Goal: Information Seeking & Learning: Compare options

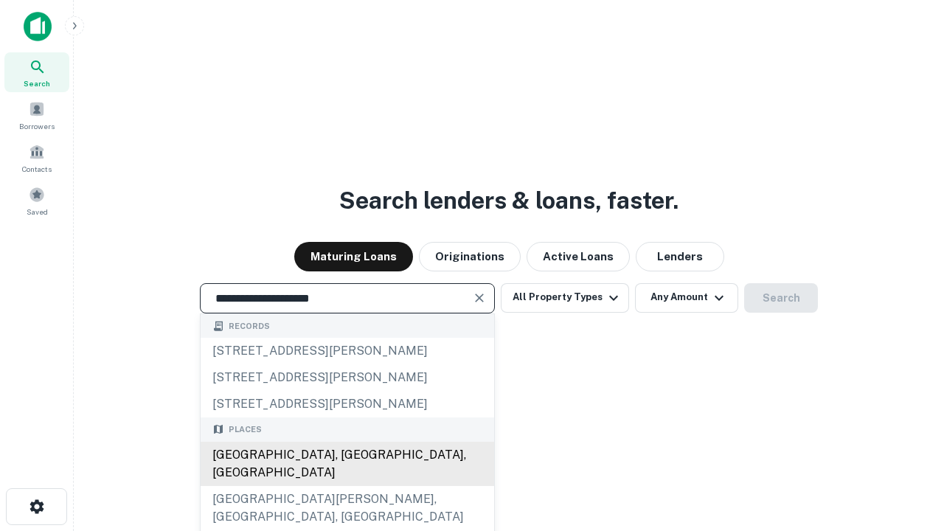
click at [347, 486] on div "[GEOGRAPHIC_DATA], [GEOGRAPHIC_DATA], [GEOGRAPHIC_DATA]" at bounding box center [347, 464] width 293 height 44
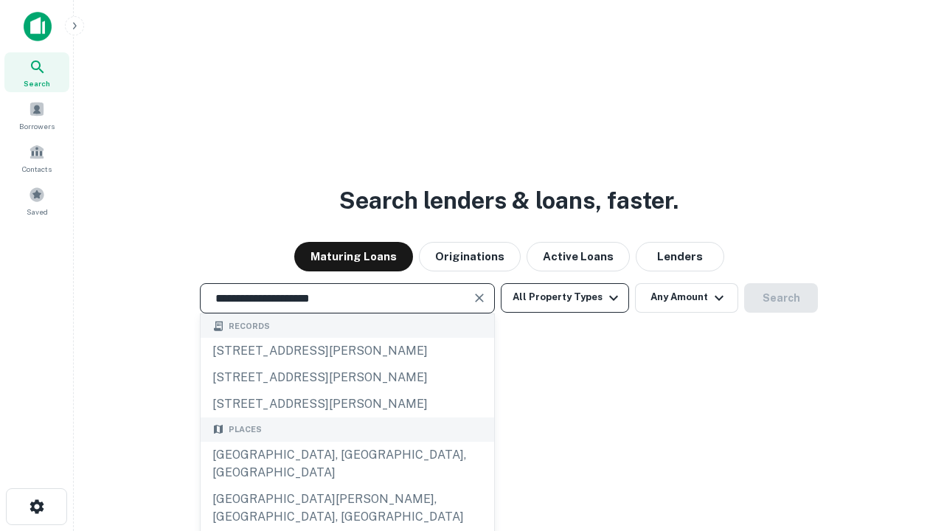
type input "**********"
click at [565, 297] on button "All Property Types" at bounding box center [565, 297] width 128 height 29
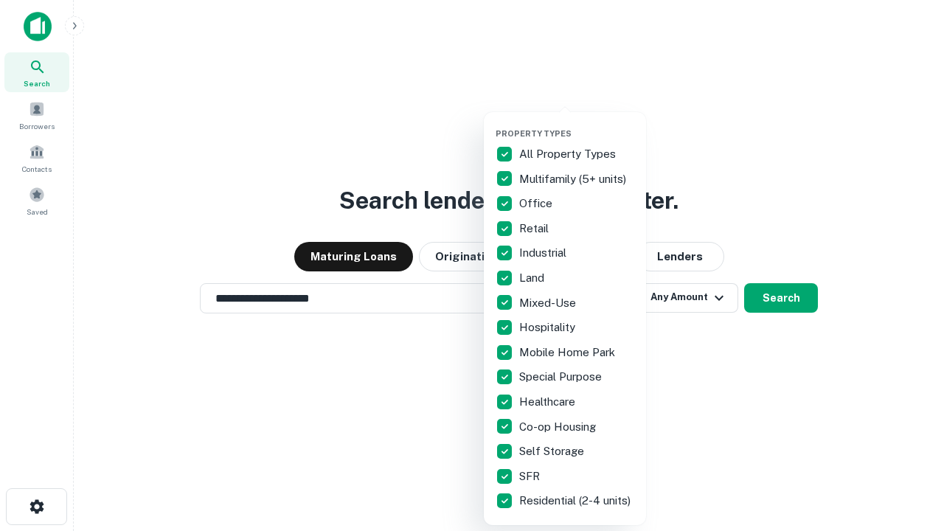
click at [577, 124] on button "button" at bounding box center [577, 124] width 162 height 1
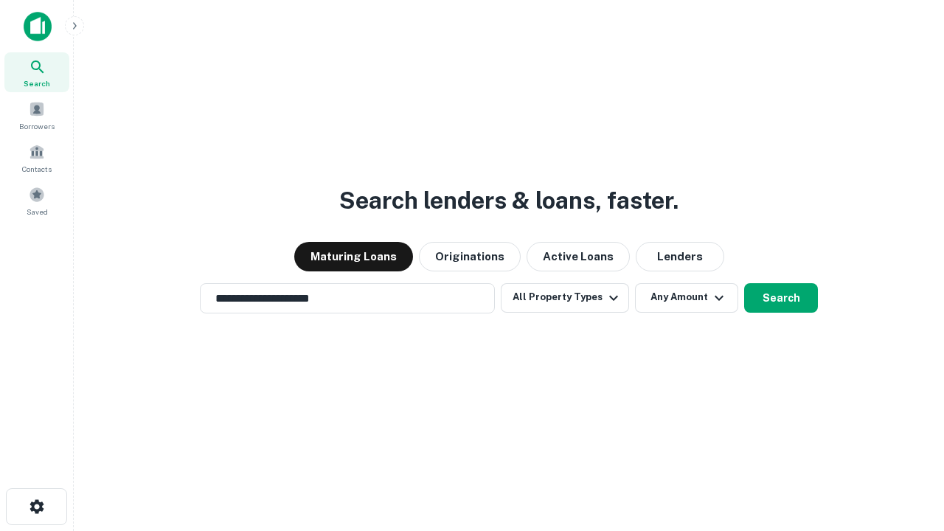
scroll to position [23, 0]
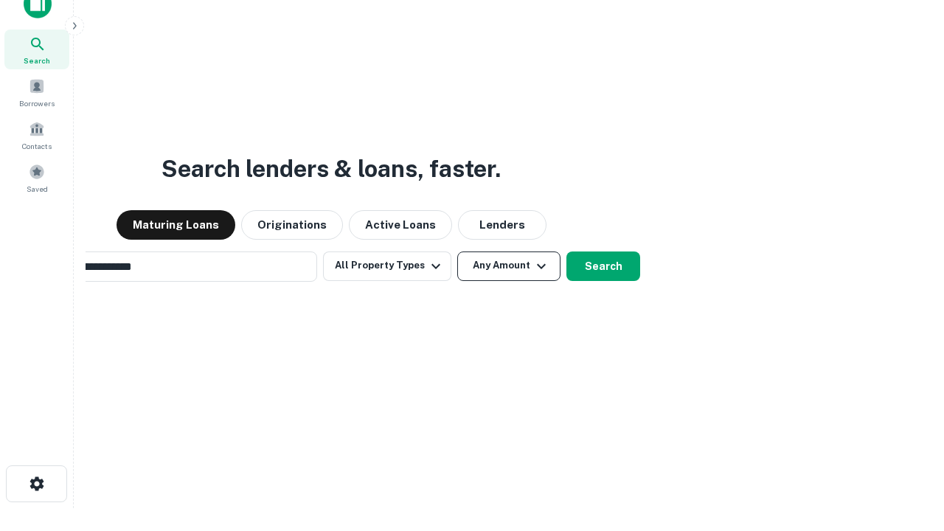
click at [457, 251] on button "Any Amount" at bounding box center [508, 265] width 103 height 29
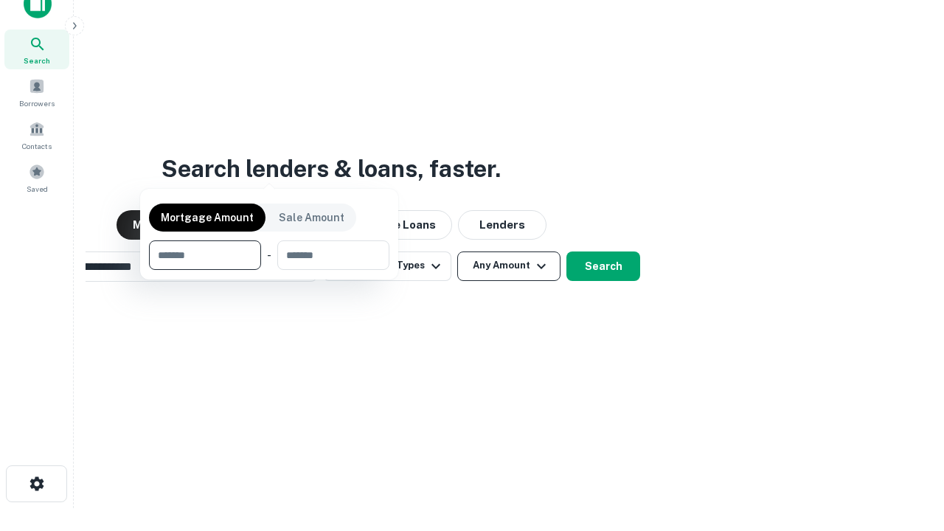
scroll to position [24, 0]
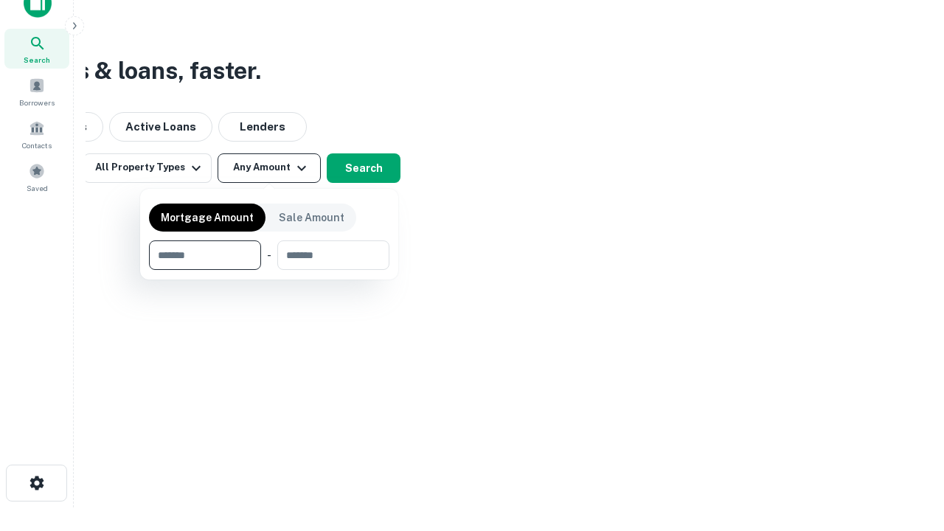
type input "*******"
click at [269, 270] on button "button" at bounding box center [269, 270] width 240 height 1
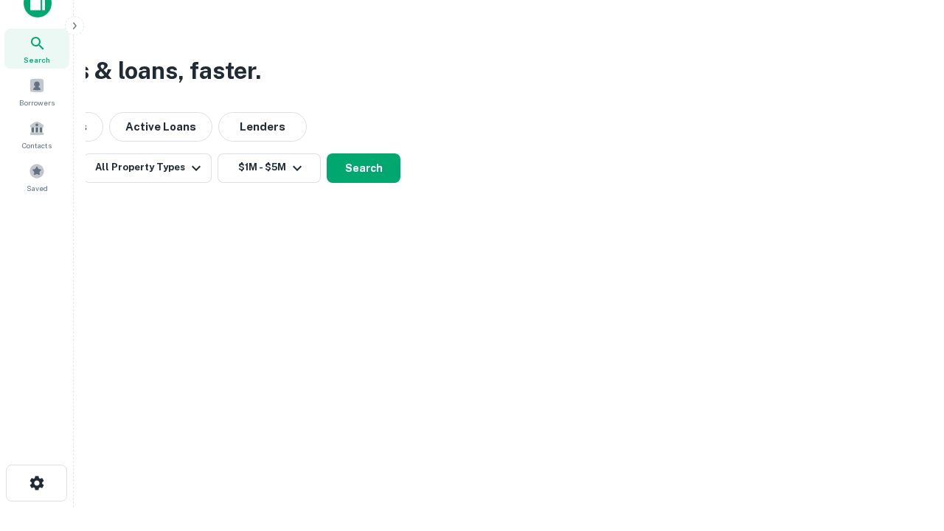
scroll to position [9, 272]
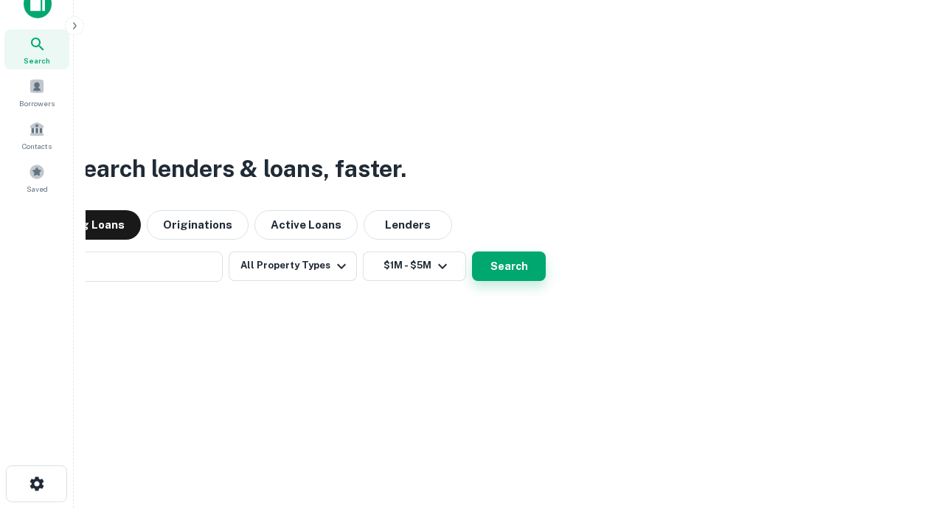
click at [472, 251] on button "Search" at bounding box center [509, 265] width 74 height 29
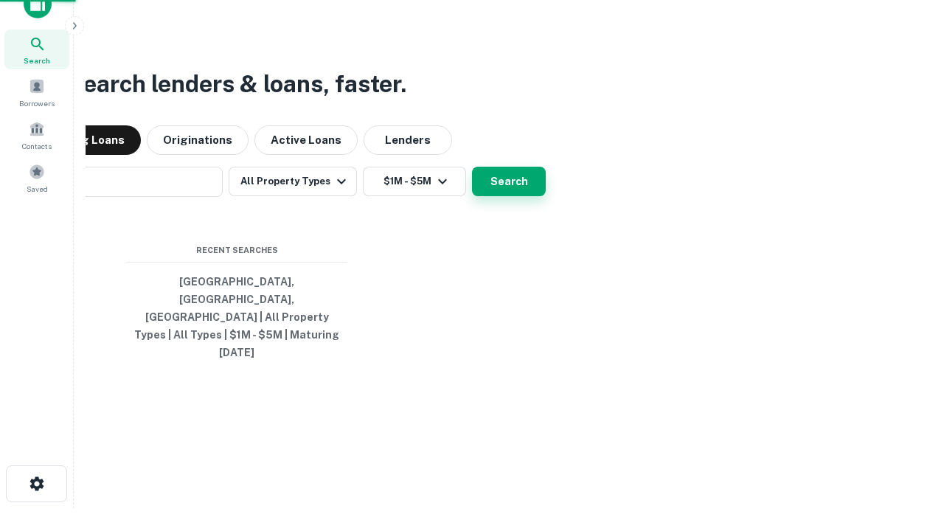
scroll to position [39, 417]
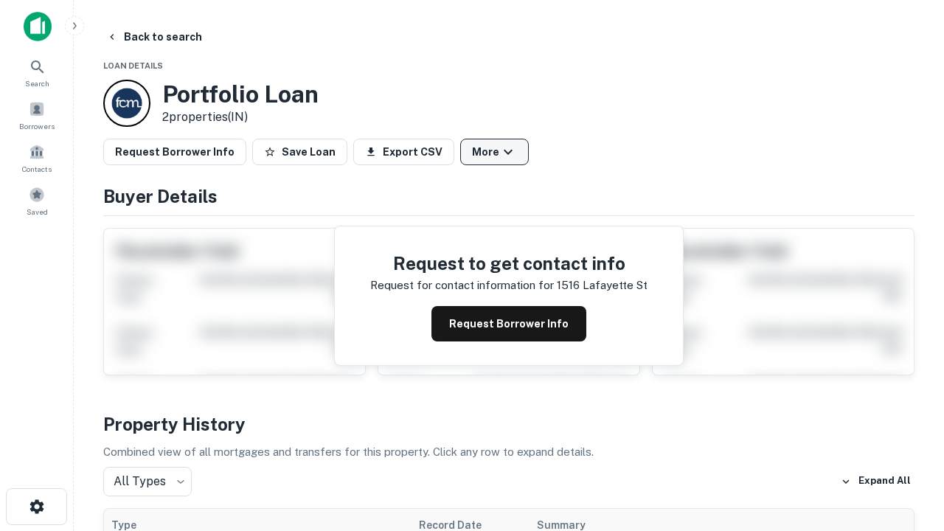
click at [494, 152] on button "More" at bounding box center [494, 152] width 69 height 27
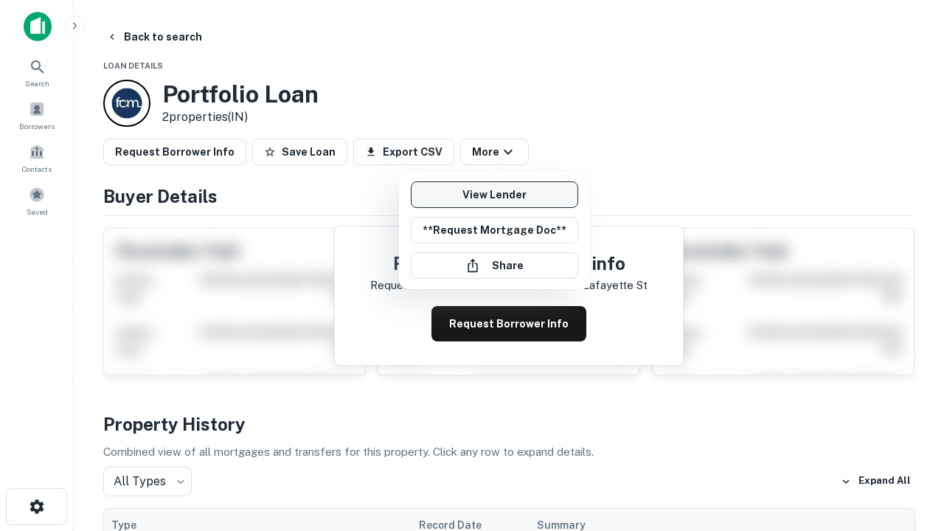
click at [494, 195] on link "View Lender" at bounding box center [494, 194] width 167 height 27
